Goal: Complete application form

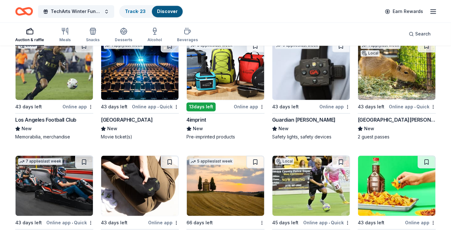
scroll to position [1032, 0]
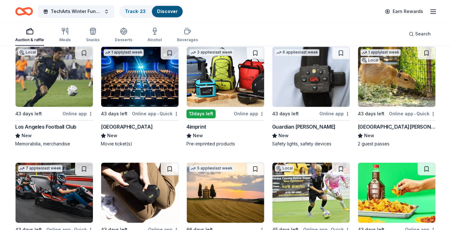
click at [203, 91] on img at bounding box center [225, 77] width 77 height 60
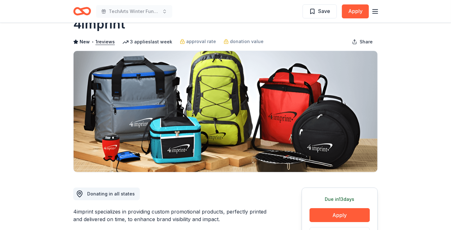
scroll to position [21, 0]
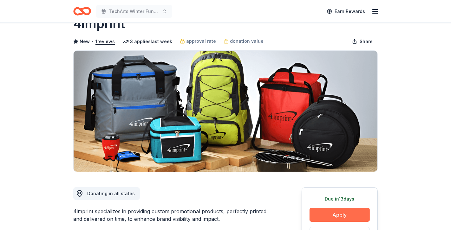
click at [319, 216] on button "Apply" at bounding box center [340, 215] width 60 height 14
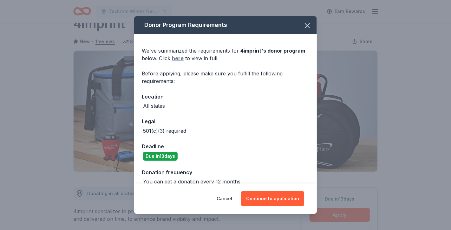
click at [176, 57] on link "here" at bounding box center [178, 59] width 12 height 8
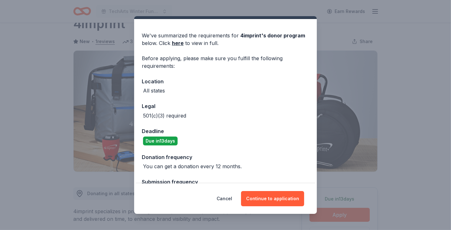
scroll to position [26, 0]
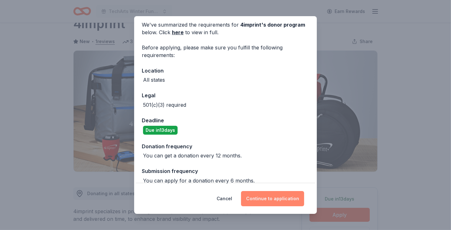
click at [269, 200] on button "Continue to application" at bounding box center [272, 198] width 63 height 15
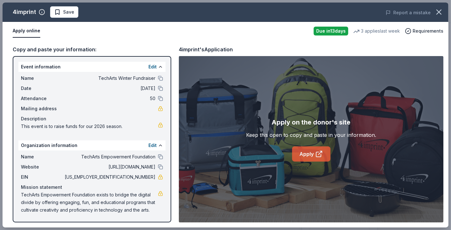
click at [304, 154] on link "Apply" at bounding box center [311, 154] width 38 height 15
